Goal: Information Seeking & Learning: Learn about a topic

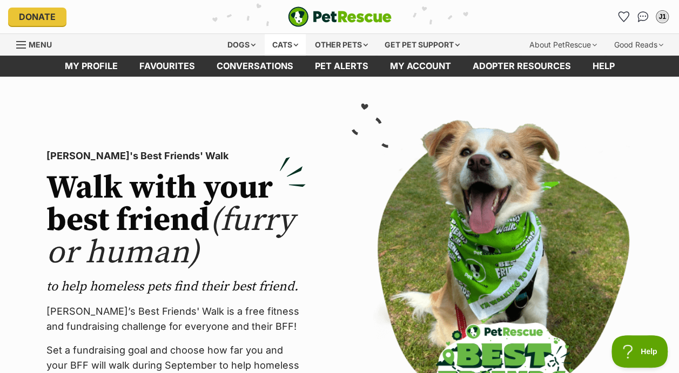
click at [280, 43] on div "Cats" at bounding box center [285, 45] width 41 height 22
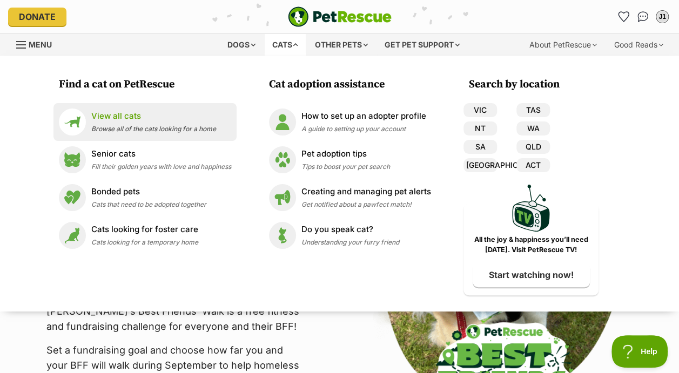
click at [109, 116] on p "View all cats" at bounding box center [153, 116] width 125 height 12
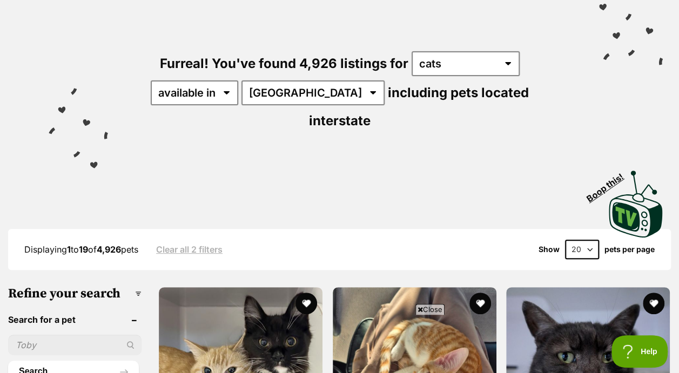
click at [588, 240] on select "20 40 60" at bounding box center [582, 249] width 34 height 19
select select "60"
click at [565, 240] on select "20 40 60" at bounding box center [582, 249] width 34 height 19
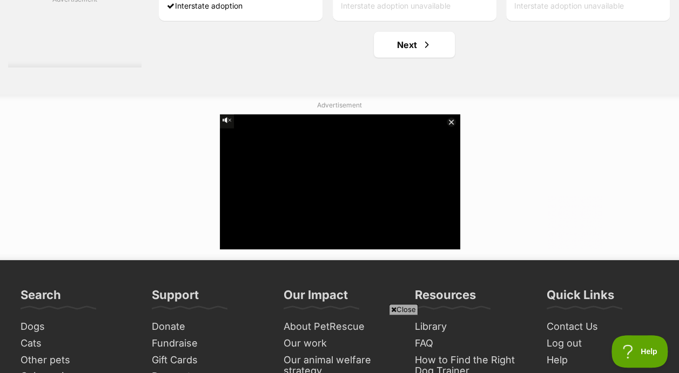
scroll to position [7729, 0]
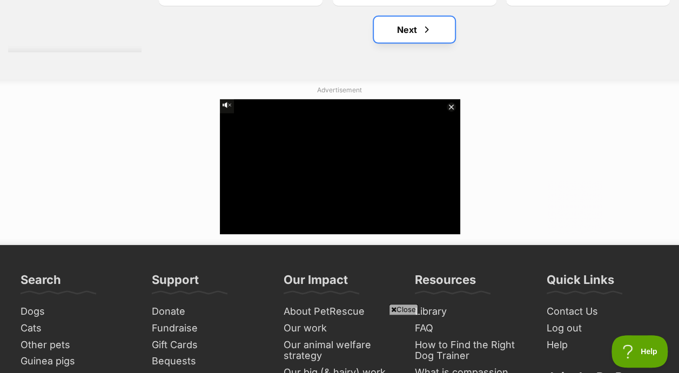
click at [382, 23] on link "Next" at bounding box center [414, 30] width 81 height 26
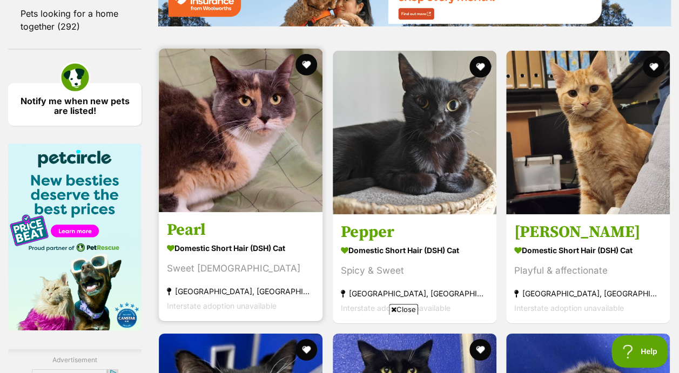
click at [208, 142] on img at bounding box center [241, 131] width 164 height 164
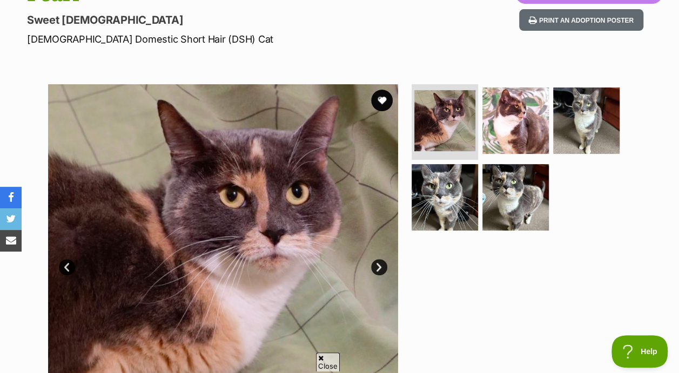
scroll to position [141, 0]
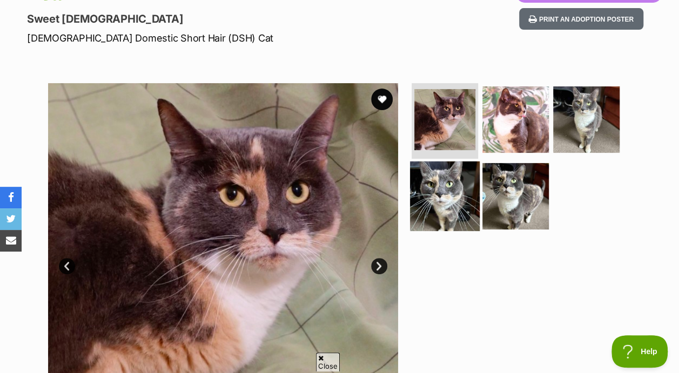
click at [440, 191] on img at bounding box center [445, 196] width 70 height 70
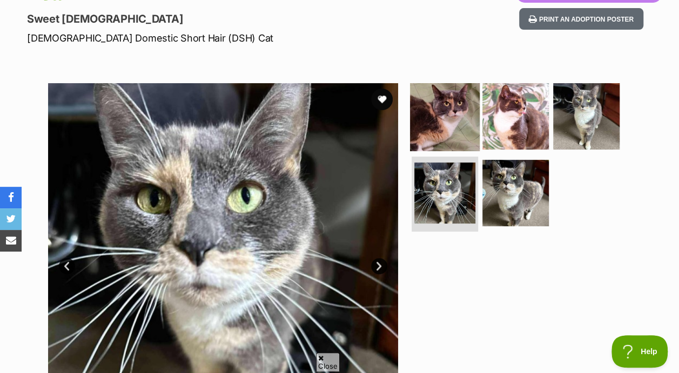
scroll to position [0, 0]
click at [444, 129] on img at bounding box center [445, 117] width 70 height 70
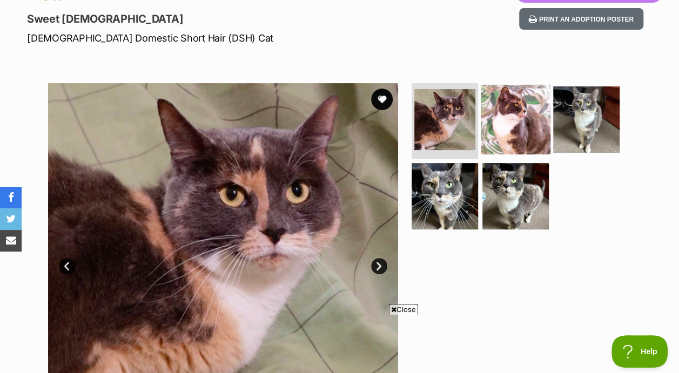
click at [518, 127] on img at bounding box center [515, 120] width 70 height 70
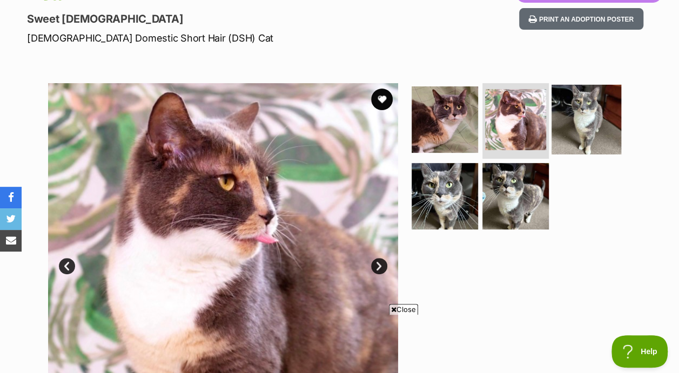
click at [592, 116] on img at bounding box center [586, 120] width 70 height 70
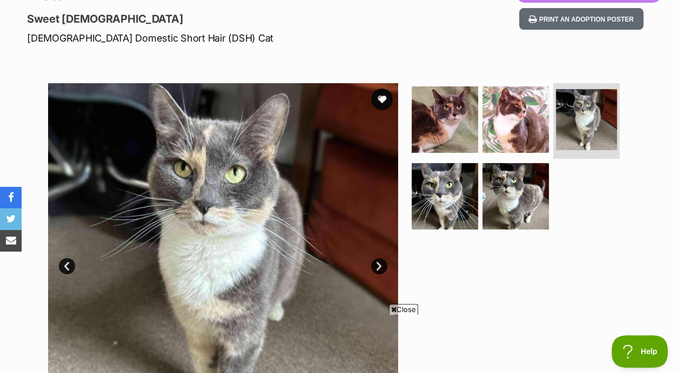
scroll to position [151, 0]
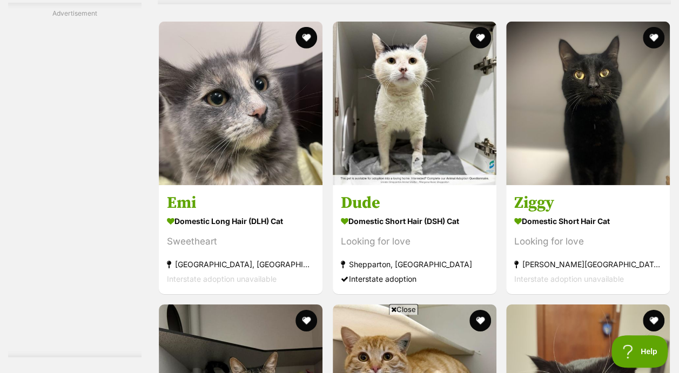
scroll to position [3704, 0]
